Goal: Use online tool/utility: Use online tool/utility

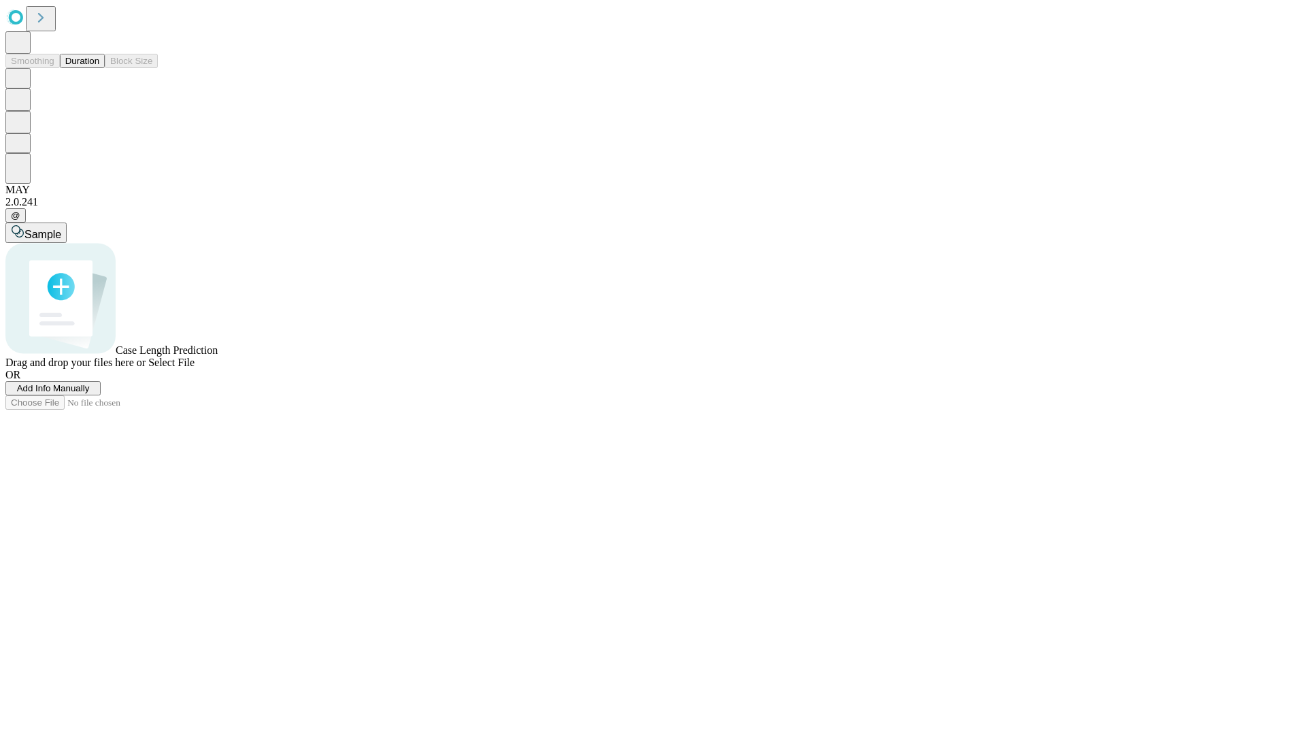
click at [99, 68] on button "Duration" at bounding box center [82, 61] width 45 height 14
click at [61, 229] on span "Sample" at bounding box center [42, 235] width 37 height 12
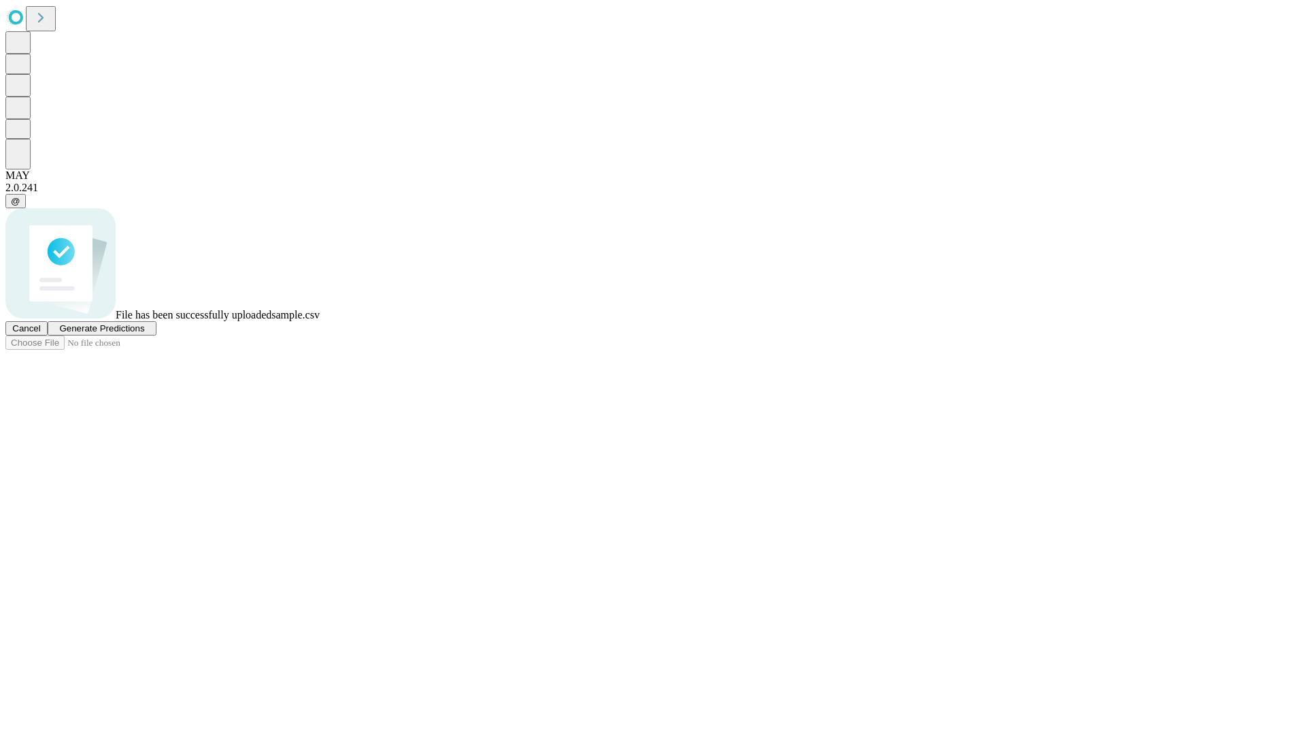
click at [144, 333] on span "Generate Predictions" at bounding box center [101, 328] width 85 height 10
